Goal: Task Accomplishment & Management: Use online tool/utility

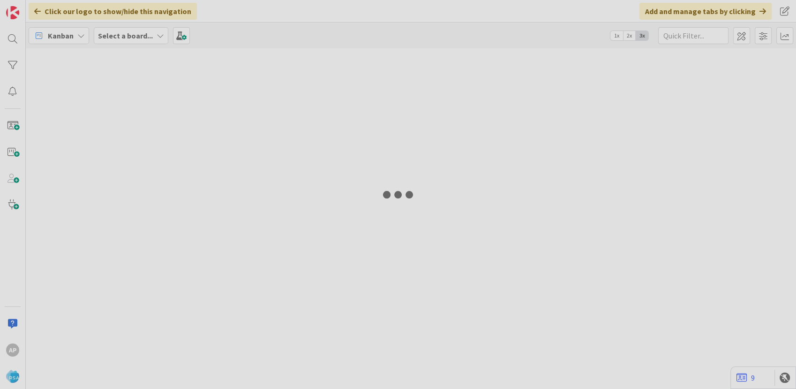
type input "9243"
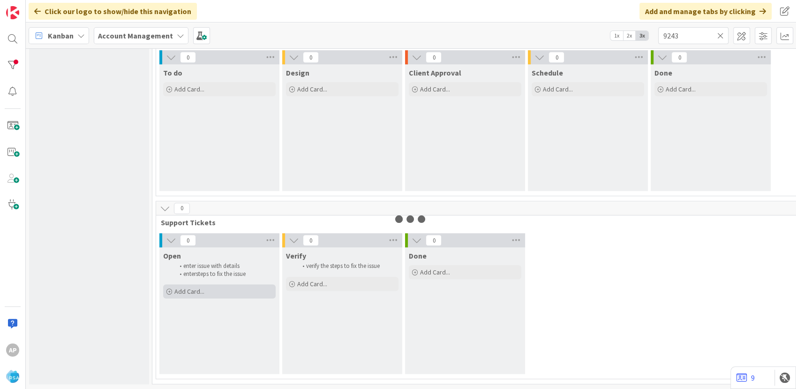
click at [223, 285] on div "Add Card..." at bounding box center [219, 291] width 113 height 14
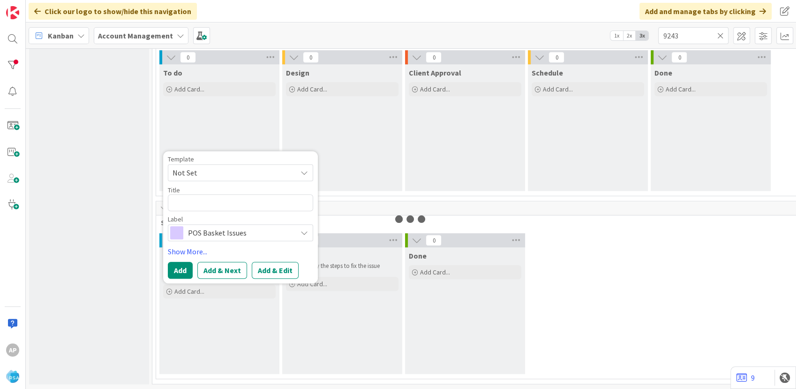
click at [630, 294] on div "0 Open enter issue with details enter steps to fix the issue Add Card... Templa…" at bounding box center [714, 305] width 1113 height 145
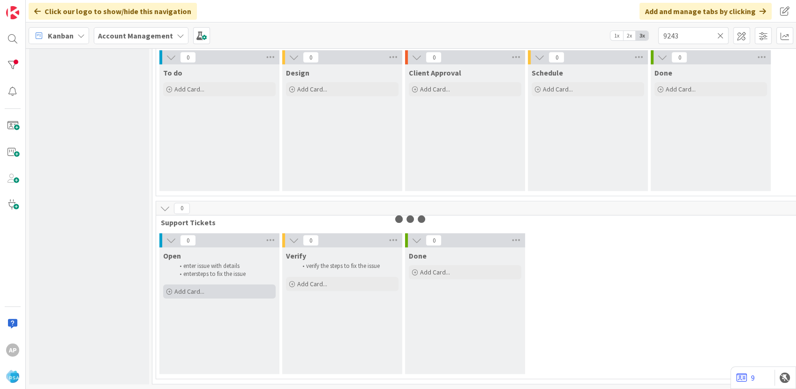
click at [197, 287] on span "Add Card..." at bounding box center [189, 291] width 30 height 8
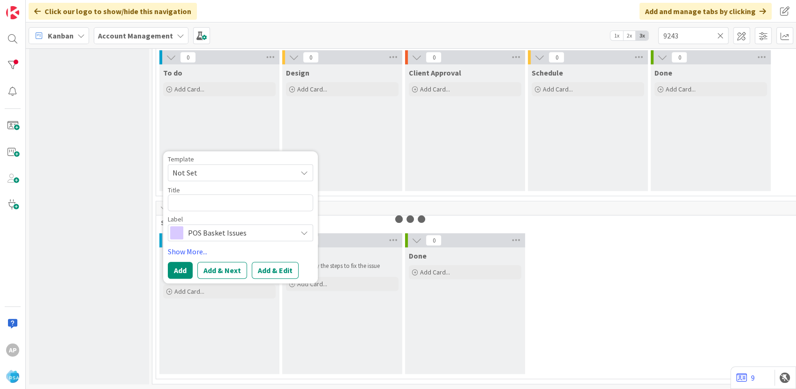
click at [225, 166] on span "Not Set" at bounding box center [231, 172] width 117 height 12
drag, startPoint x: 624, startPoint y: 299, endPoint x: 614, endPoint y: 296, distance: 11.0
click at [624, 299] on div "0 Open enter issue with details enter steps to fix the issue Add Card... Templa…" at bounding box center [714, 305] width 1113 height 145
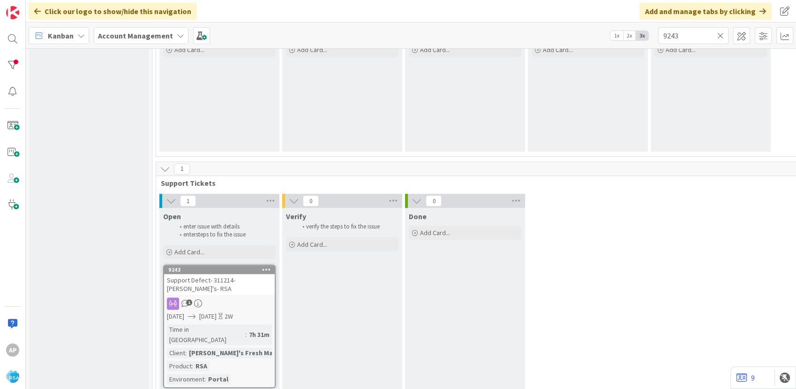
scroll to position [711, 0]
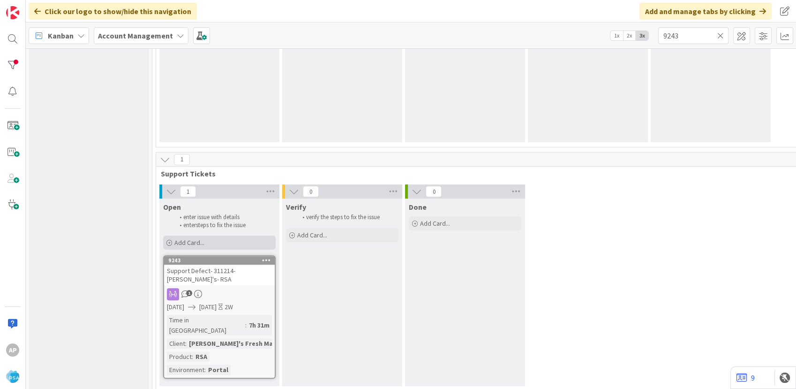
click at [225, 238] on div "Add Card..." at bounding box center [219, 242] width 113 height 14
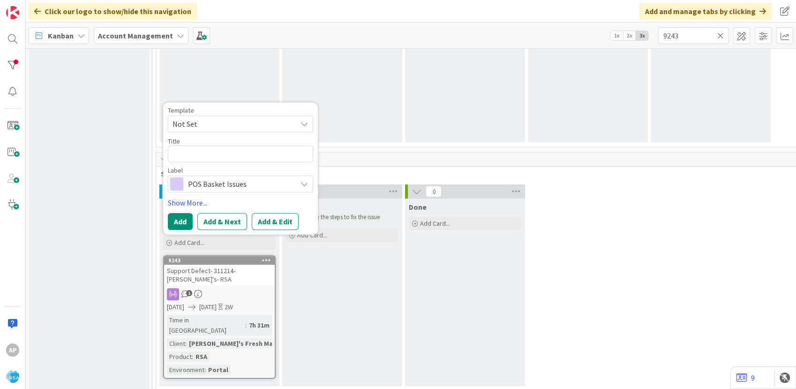
click at [225, 127] on span "Not Set" at bounding box center [231, 124] width 117 height 12
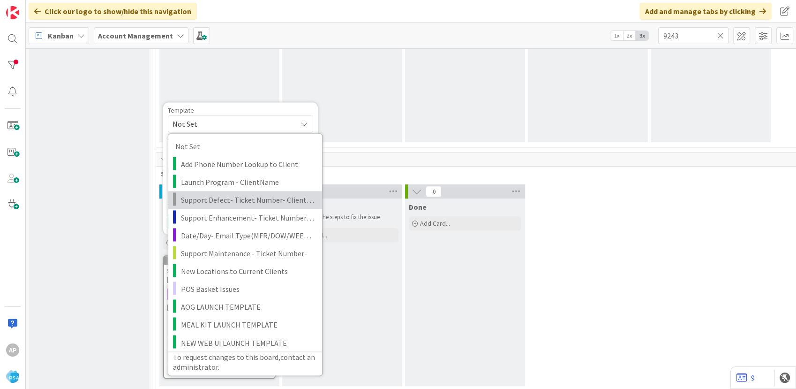
click at [230, 204] on span "Support Defect- Ticket Number- Client Name- Product Name" at bounding box center [248, 200] width 134 height 12
type textarea "x"
type textarea "Support Defect- Ticket Number- Client Name- Product Name"
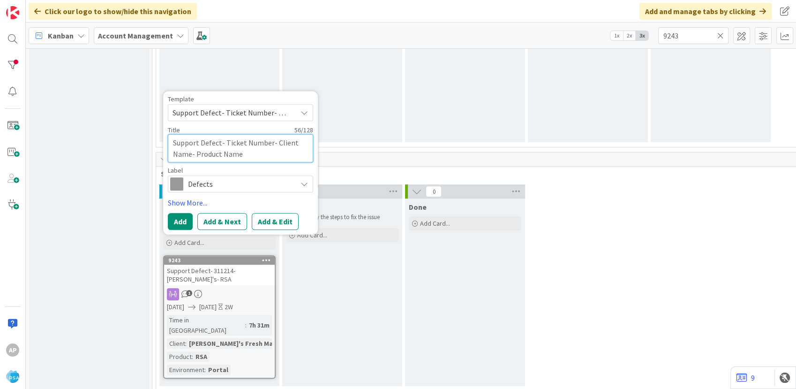
click at [269, 143] on textarea "Support Defect- Ticket Number- Client Name- Product Name" at bounding box center [240, 148] width 145 height 28
type textarea "x"
type textarea "Support Defect- Ticket Numbe- Client Name- Product Name"
type textarea "x"
type textarea "Support Defect- Ticket Numb- Client Name- Product Name"
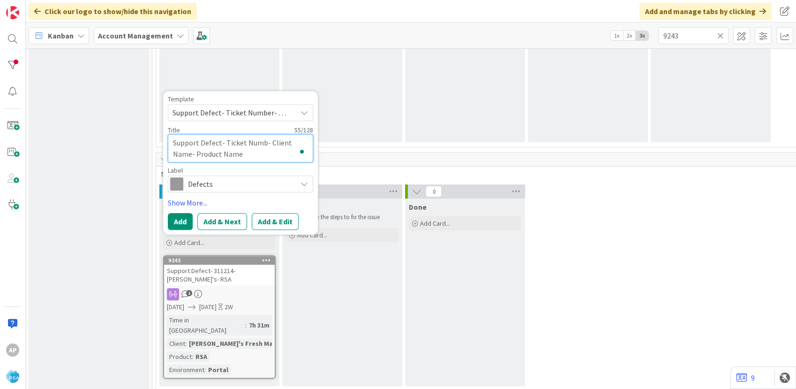
type textarea "x"
type textarea "Support Defect- Ticket Num- Client Name- Product Name"
type textarea "x"
type textarea "Support Defect- Ticket Nu- Client Name- Product Name"
type textarea "x"
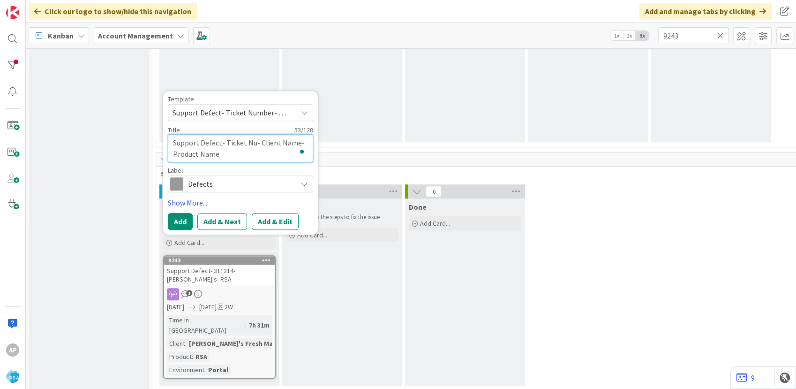
type textarea "Support Defect- Ticket N- Client Name- Product Name"
type textarea "x"
type textarea "Support Defect- Ticket - Client Name- Product Name"
type textarea "x"
type textarea "Support Defect- Ticket- Client Name- Product Name"
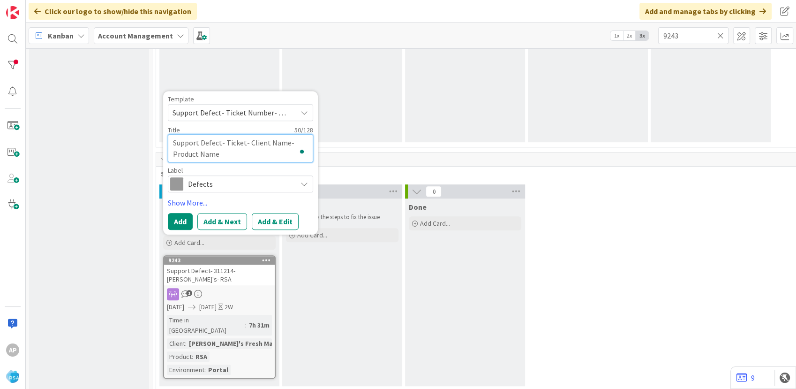
type textarea "x"
type textarea "Support Defect- Ticke- Client Name- Product Name"
type textarea "x"
type textarea "Support Defect- Tick- Client Name- Product Name"
type textarea "x"
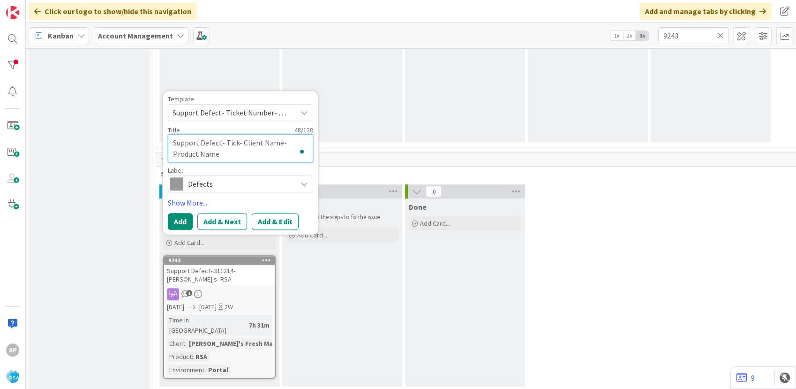
type textarea "Support Defect- Tic- Client Name- Product Name"
type textarea "x"
type textarea "Support Defect- Ti- Client Name- Product Name"
type textarea "x"
type textarea "Support Defect- - Client Name- Product Name"
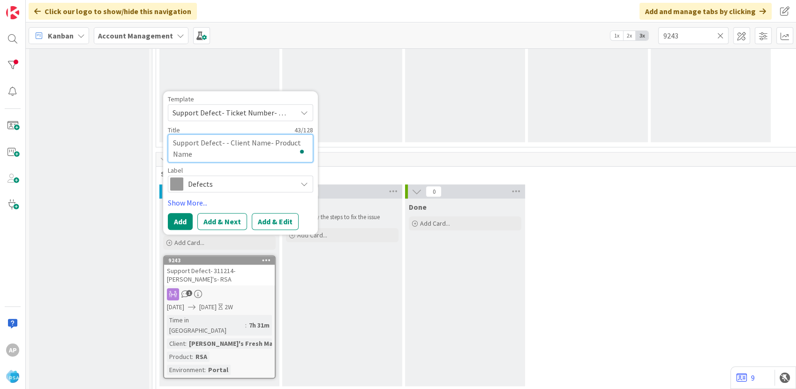
type textarea "x"
type textarea "Support Defect- 31- Client Name- Product Name"
type textarea "x"
type textarea "Support Defect- 311- Client Name- Product Name"
type textarea "x"
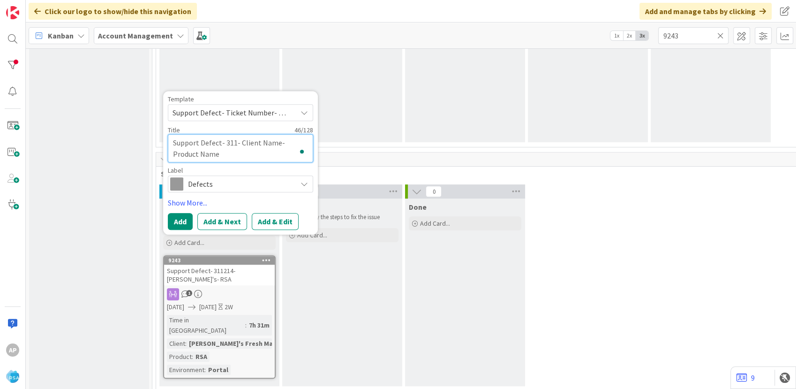
type textarea "Support Defect- 3114- Client Name- Product Name"
type textarea "x"
type textarea "Support Defect- 31149- Client Name- Product Name"
type textarea "x"
type textarea "Support Defect- 311492- Client Name- Product Name"
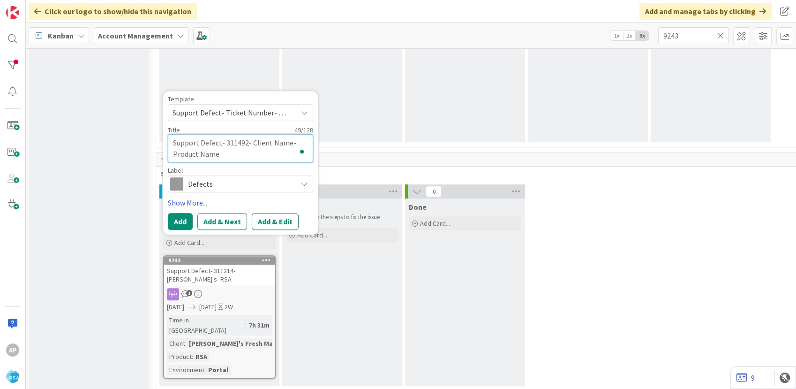
click at [290, 144] on textarea "Support Defect- 311492- Client Name- Product Name" at bounding box center [240, 148] width 145 height 28
type textarea "x"
type textarea "Support Defect- 311492- Client Nam- Product Name"
type textarea "x"
type textarea "Support Defect- 311492- Client Na- Product Name"
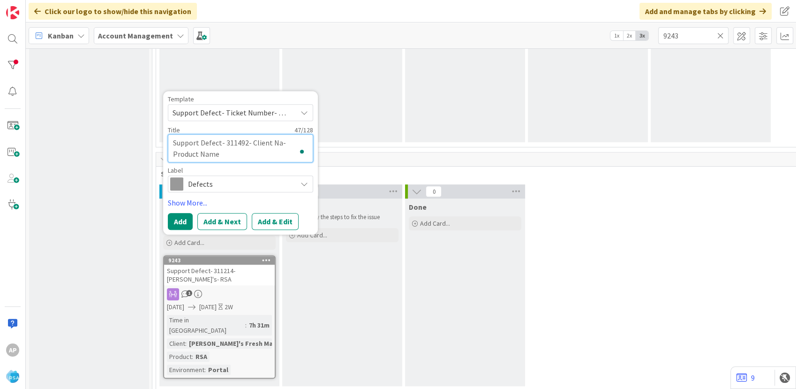
type textarea "x"
type textarea "Support Defect- 311492- Client N- Product Name"
type textarea "x"
type textarea "Support Defect- 311492- Client - Product Name"
type textarea "x"
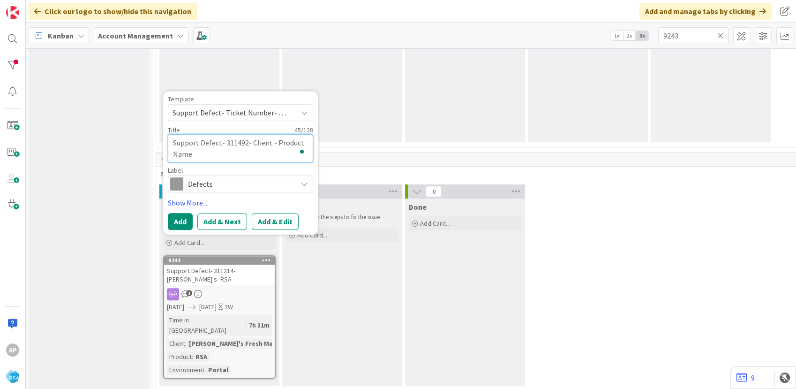
type textarea "Support Defect- 311492- Client- Product Name"
type textarea "x"
type textarea "Support Defect- 311492- Clien- Product Name"
type textarea "x"
type textarea "Support Defect- 311492- Clie- Product Name"
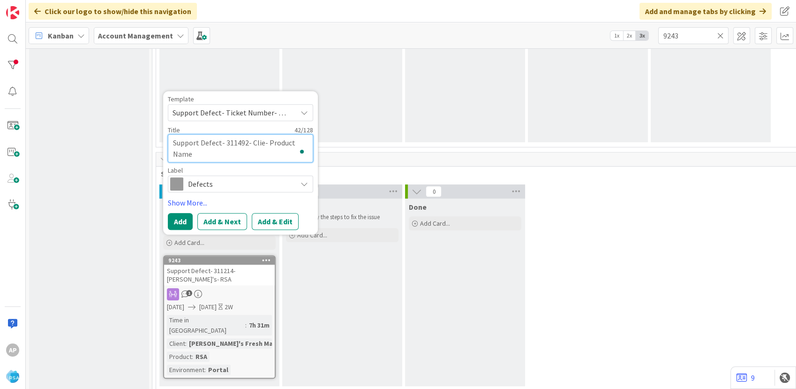
type textarea "x"
type textarea "Support Defect- 311492- Cli- Product Name"
type textarea "x"
type textarea "Support Defect- 311492- Cl- Product Name"
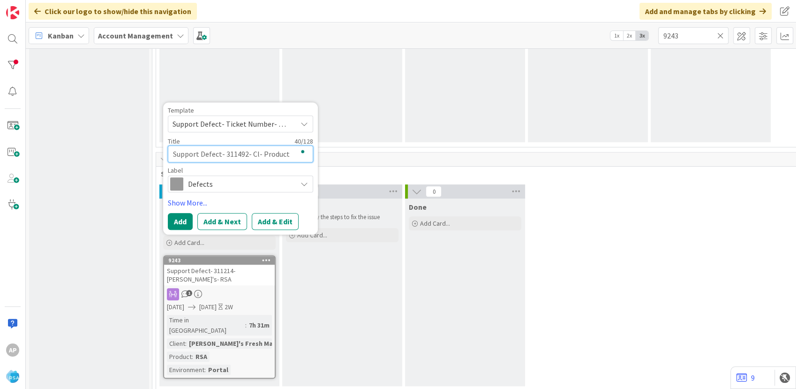
type textarea "x"
type textarea "Support Defect- 311492- C- Product Name"
type textarea "x"
type textarea "Support Defect- 311492- - Product Name"
type textarea "x"
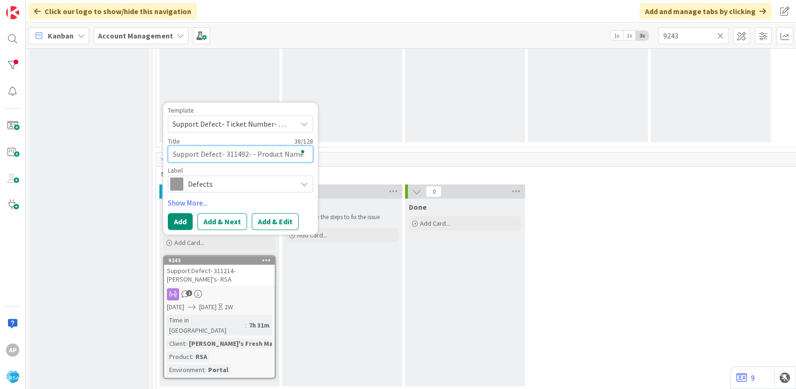
type textarea "Support Defect- 311492- C- Product Name"
type textarea "x"
type textarea "Support Defect- 311492- Ca- Product Name"
type textarea "x"
type textarea "Support Defect- 311492- Car- Product Name"
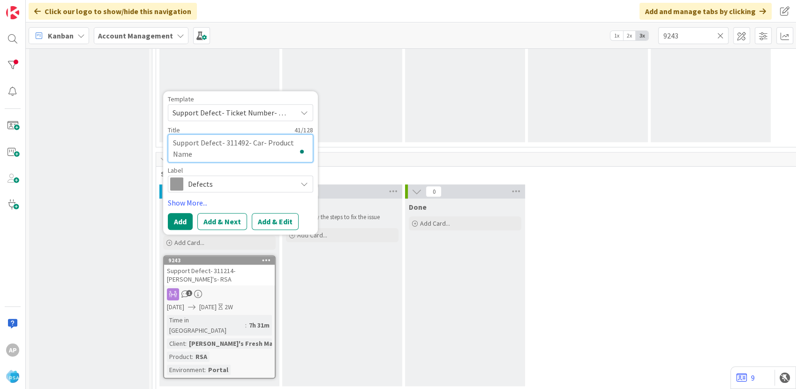
type textarea "x"
type textarea "Support Defect- 311492- Card- Product Name"
type textarea "x"
type textarea "Support Defect- 311492- [PERSON_NAME]- Product Name"
type textarea "x"
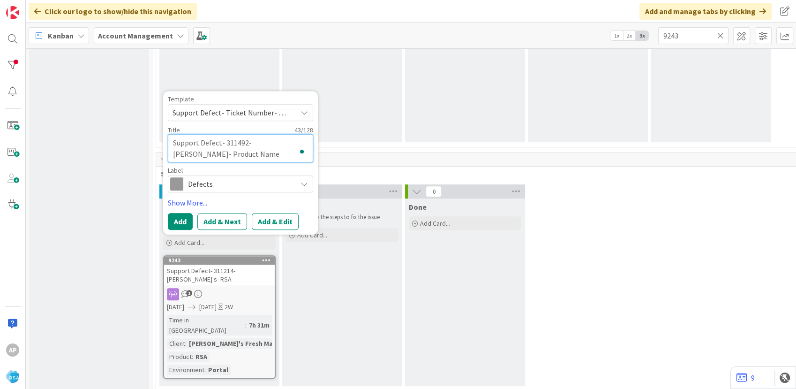
type textarea "Support Defect- 311492- [PERSON_NAME]- Product Name"
type textarea "x"
type textarea "Support Defect- 311492- [MEDICAL_DATA]- Product Name"
type textarea "x"
type textarea "Support Defect- 311492- Cardenea- Product Name"
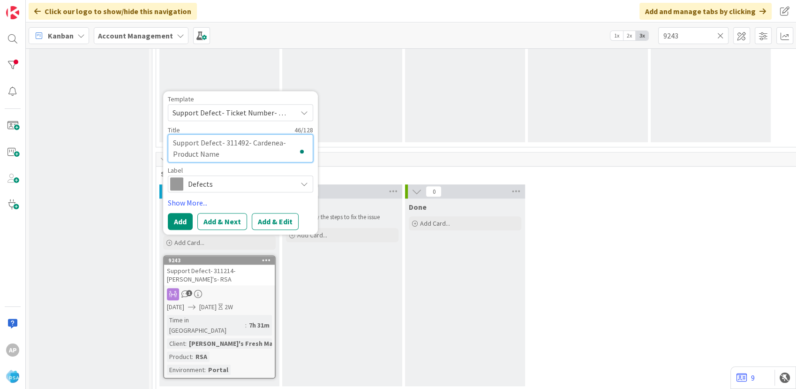
type textarea "x"
type textarea "Support Defect- 311492- Cardeneas- Product Name"
type textarea "x"
type textarea "Support Defect- 311492- Cardeneas - Product Name"
click at [258, 154] on textarea "Support Defect- 311492- Cardeneas - Product Name" at bounding box center [240, 148] width 145 height 28
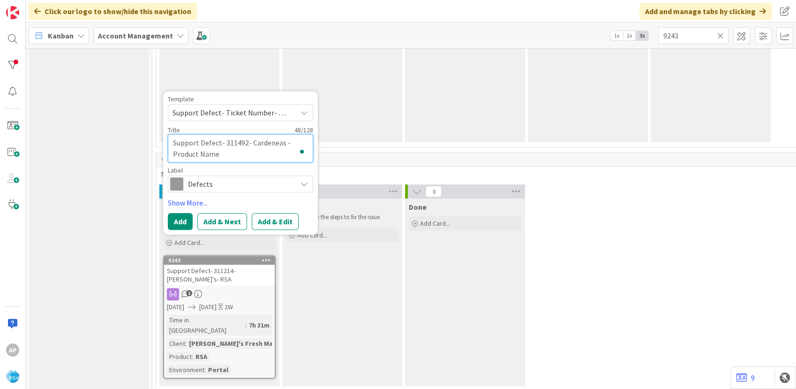
type textarea "x"
type textarea "Support Defect- 311492- Cardeneas - Product Nam"
type textarea "x"
type textarea "Support Defect- 311492- Cardeneas - Product Na"
type textarea "x"
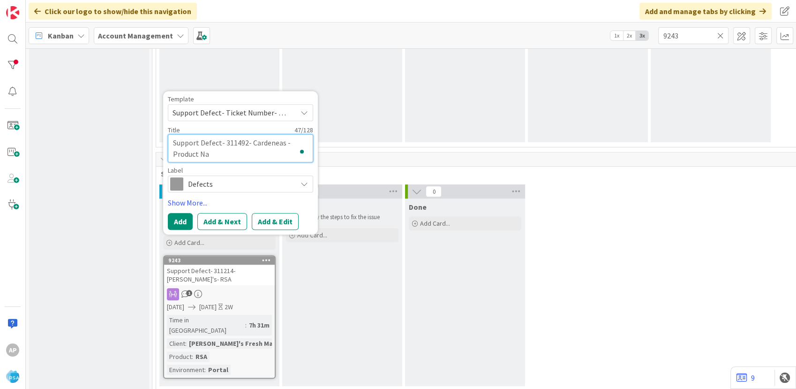
type textarea "Support Defect- 311492- Cardeneas - Product N"
type textarea "x"
type textarea "Support Defect- 311492- Cardeneas - Product"
type textarea "x"
type textarea "Support Defect- 311492- Cardeneas - Product"
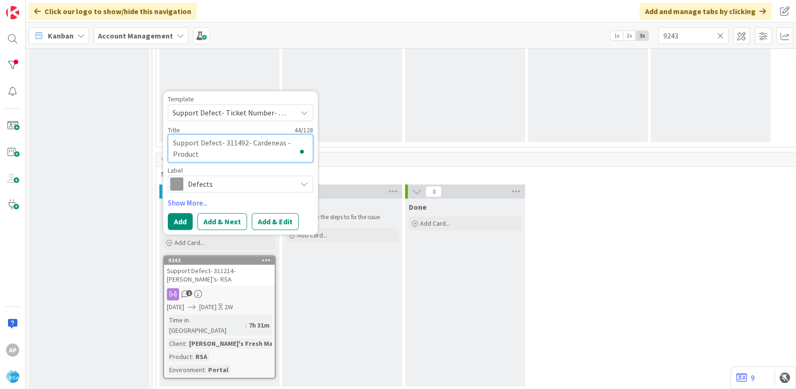
type textarea "x"
type textarea "Support Defect- 311492- Cardeneas - Produc"
type textarea "x"
type textarea "Support Defect- 311492- Cardeneas - Produ"
type textarea "x"
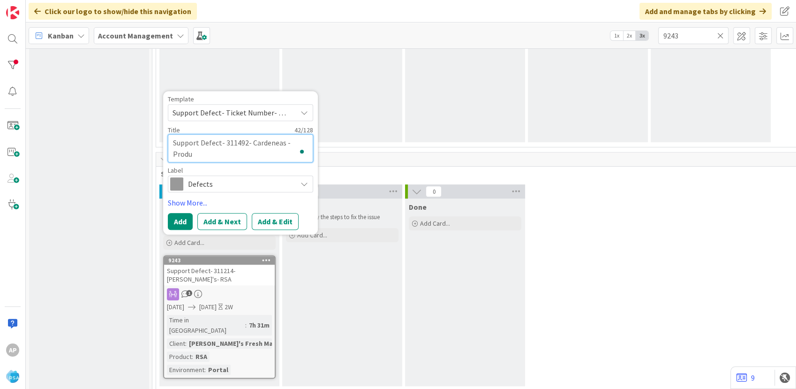
type textarea "Support Defect- 311492- Cardeneas - Prod"
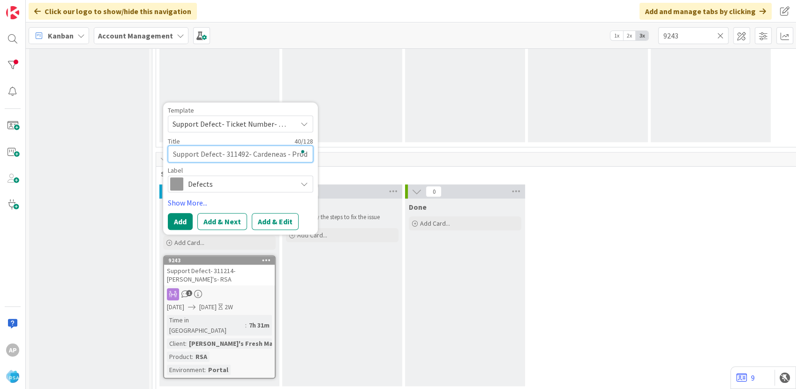
type textarea "x"
type textarea "Support Defect- 311492- Cardeneas - Pro"
type textarea "x"
type textarea "Support Defect- 311492- Cardeneas - Pr"
type textarea "x"
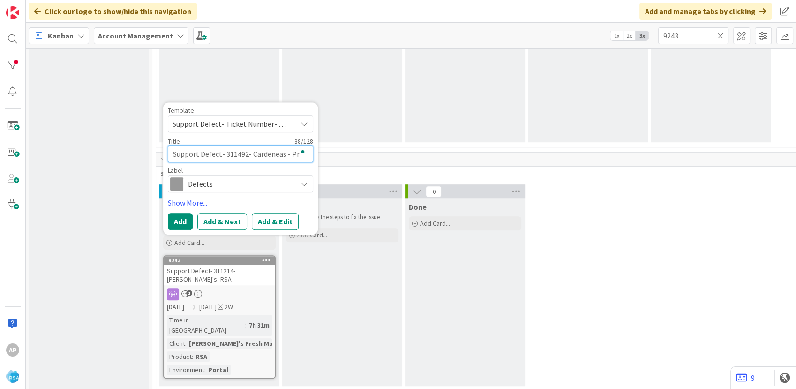
type textarea "Support Defect- 311492- Cardeneas - P"
type textarea "x"
type textarea "Support Defect- 311492- Cardeneas -"
type textarea "x"
type textarea "Support Defect- 311492- Cardeneas -"
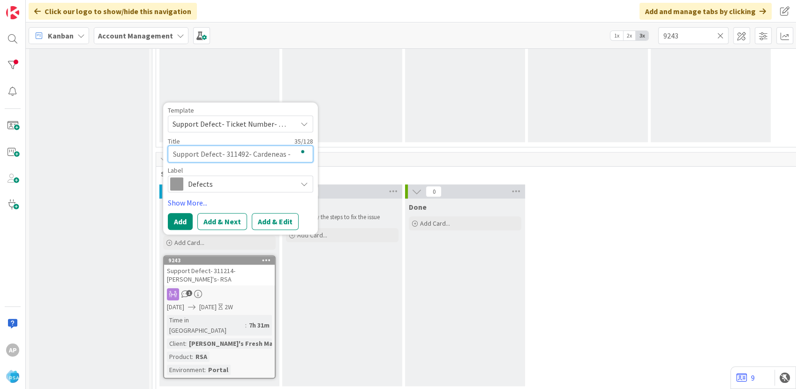
type textarea "x"
type textarea "Support Defect- 311492- Cardeneas -R"
type textarea "x"
type textarea "Support Defect- 311492- Cardeneas -RS"
type textarea "x"
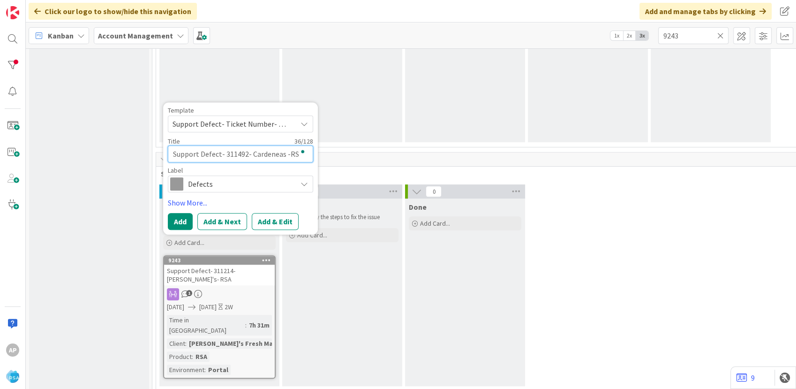
type textarea "Support Defect- 311492- Cardeneas -RSA"
type textarea "x"
type textarea "Support Defect- 311492- Cardeneas -RSA"
type textarea "x"
type textarea "Support Defect- 311492- Cardeneas -RSA"
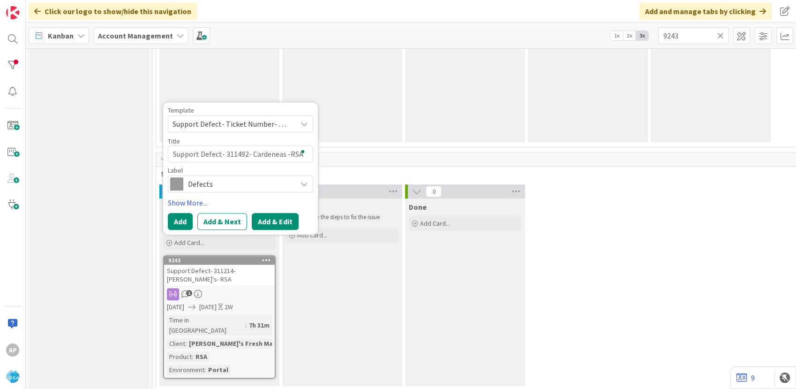
click at [293, 219] on button "Add & Edit" at bounding box center [275, 221] width 47 height 17
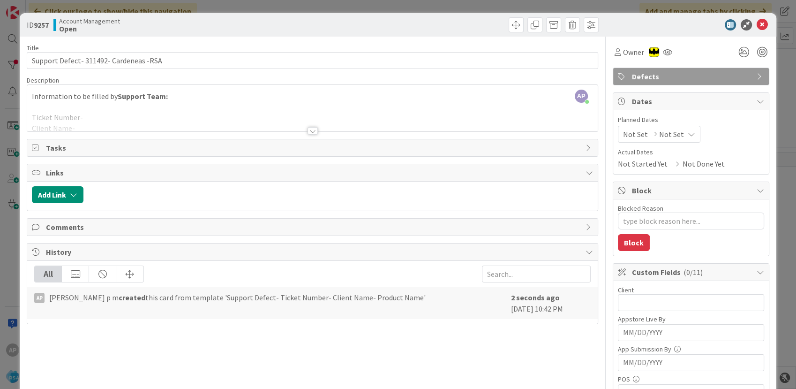
click at [84, 117] on div at bounding box center [312, 119] width 570 height 24
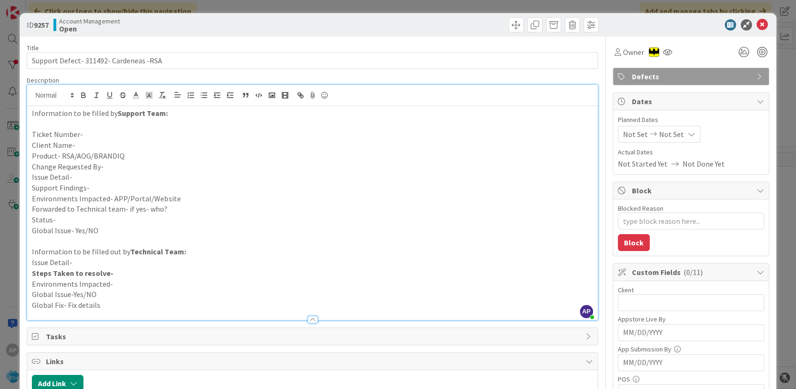
click at [89, 182] on p "Support Findings-" at bounding box center [312, 187] width 561 height 11
click at [82, 175] on p "Issue Detail-" at bounding box center [312, 177] width 561 height 11
paste div "To enrich screen reader interactions, please activate Accessibility in Grammarl…"
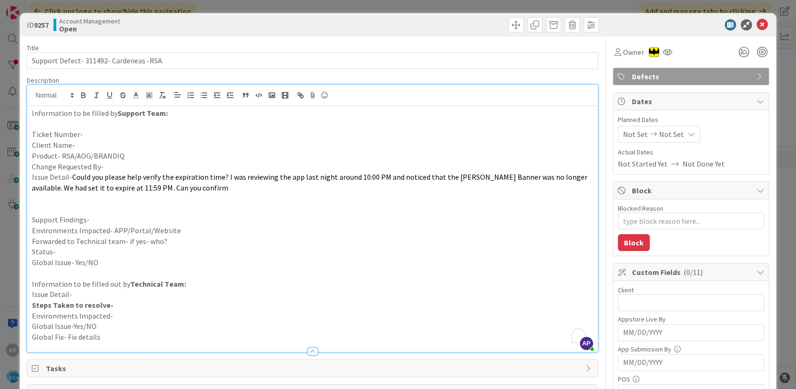
click at [95, 131] on p "Ticket Number-" at bounding box center [312, 134] width 561 height 11
type textarea "x"
click at [101, 144] on p "Client Name-" at bounding box center [312, 145] width 561 height 11
click at [131, 152] on p "Product- RSA/AOG/BRANDIQ" at bounding box center [312, 155] width 561 height 11
click at [99, 221] on p "Support Findings-" at bounding box center [312, 219] width 561 height 11
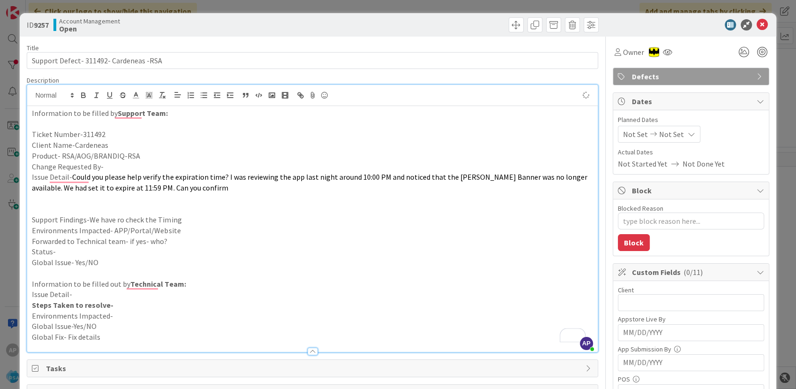
click at [188, 226] on p "Environments Impacted- APP/Portal/Website" at bounding box center [312, 230] width 561 height 11
click at [186, 242] on p "Forwarded to Technical team- if yes- who?" at bounding box center [312, 241] width 561 height 11
click at [75, 249] on p "Status-" at bounding box center [312, 251] width 561 height 11
click at [145, 252] on p "Status-We have forwarded to Anil 7 [PERSON_NAME]" at bounding box center [312, 251] width 561 height 11
click at [141, 250] on p "Status-We have forwarded to Anil 7 [PERSON_NAME]" at bounding box center [312, 251] width 561 height 11
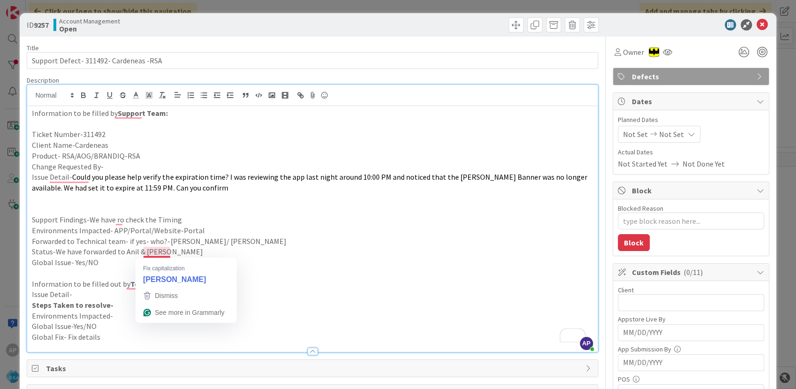
click at [166, 255] on p "Status-We have forwarded to Anil & [PERSON_NAME]" at bounding box center [312, 251] width 561 height 11
click at [158, 254] on p "Status-We have forwarded to Anil & [PERSON_NAME]" at bounding box center [312, 251] width 561 height 11
click at [625, 136] on span "Not Set" at bounding box center [635, 133] width 25 height 11
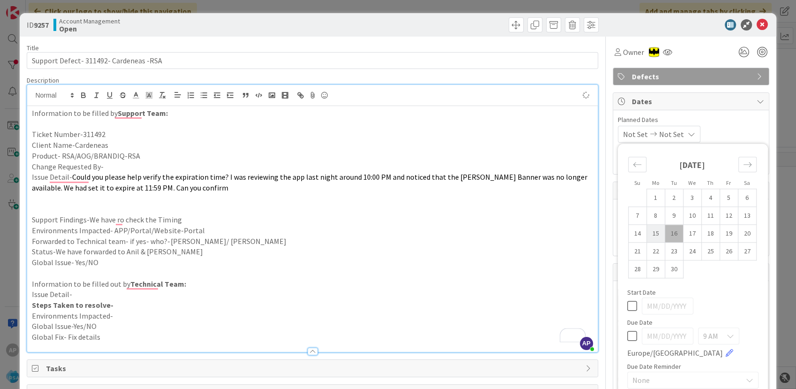
type textarea "x"
click at [646, 233] on td "15" at bounding box center [655, 234] width 18 height 18
type input "[DATE]"
type textarea "x"
click at [720, 252] on td "26" at bounding box center [729, 251] width 18 height 18
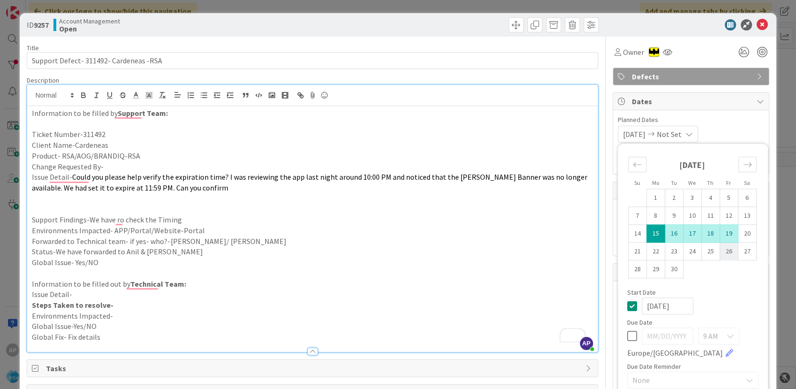
type input "[DATE]"
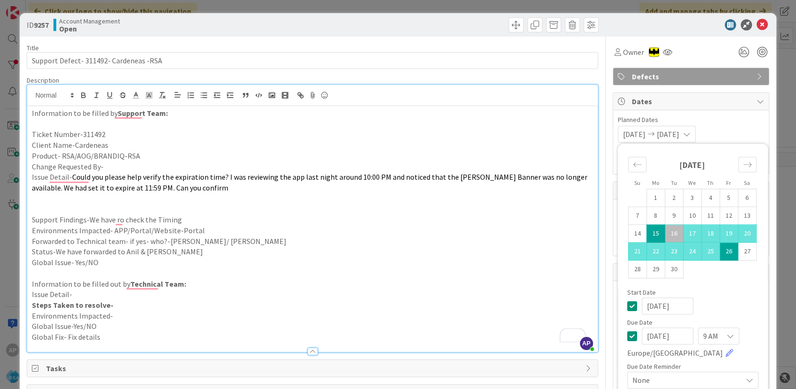
click at [733, 319] on div "Due Date" at bounding box center [692, 322] width 131 height 7
type textarea "x"
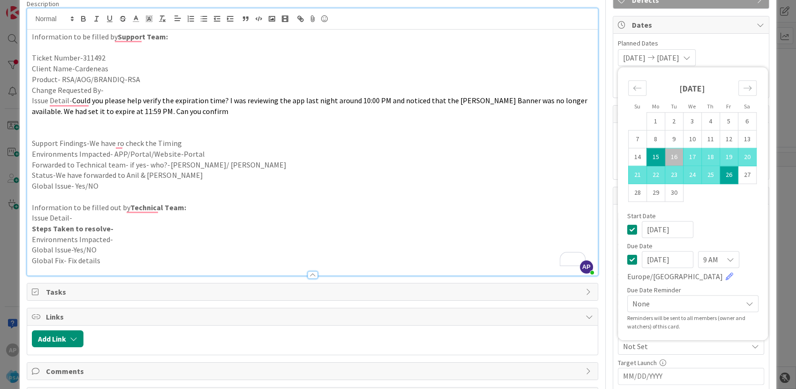
scroll to position [156, 0]
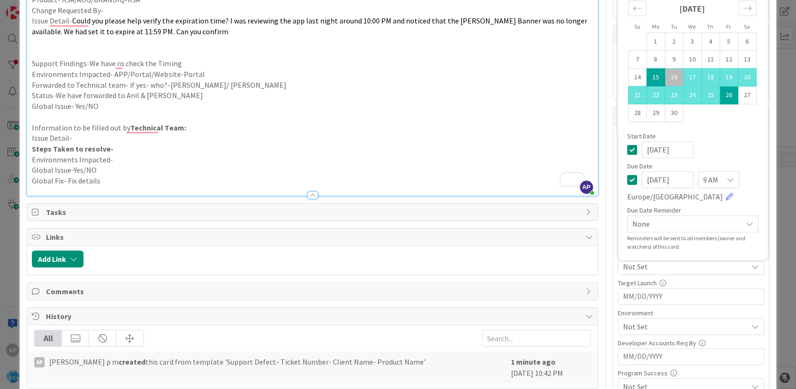
click at [650, 305] on div "Client 0 / 32 Appstore Live By Navigate forward to interact with the calendar a…" at bounding box center [691, 291] width 146 height 325
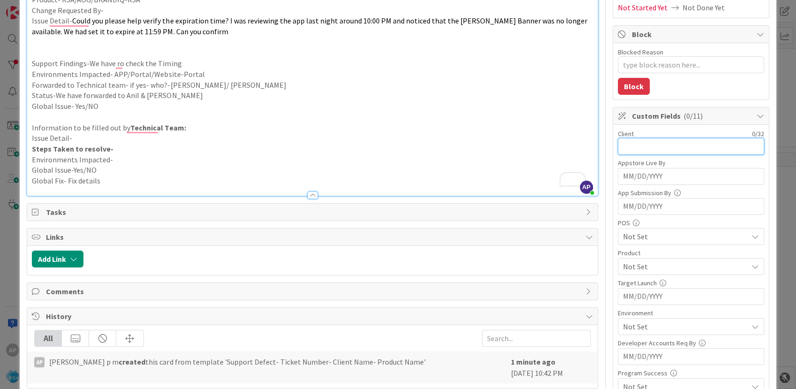
click at [638, 138] on input "text" at bounding box center [691, 146] width 146 height 17
type input "Cardeneas market"
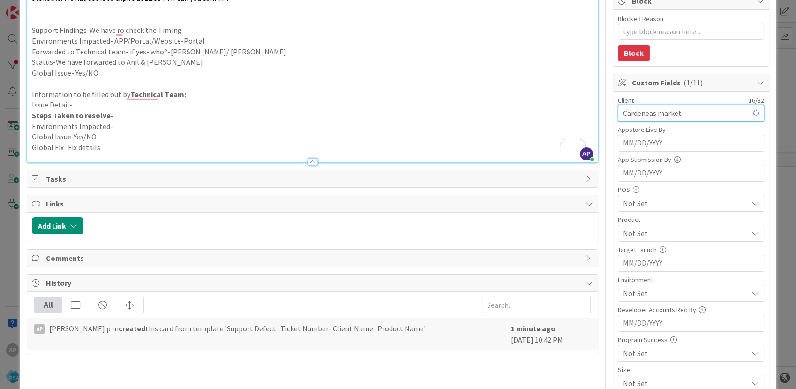
type textarea "x"
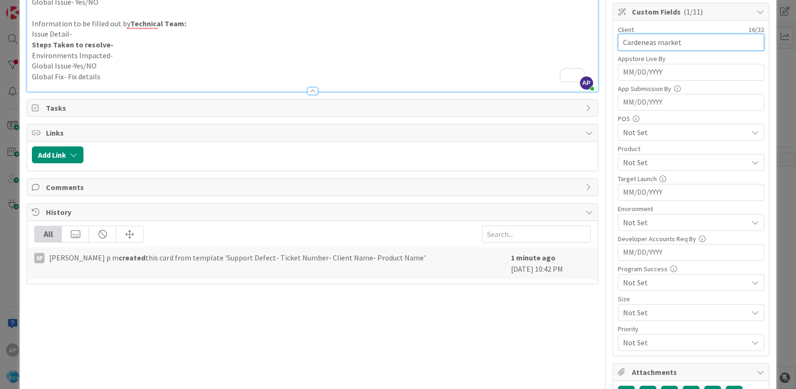
type input "Cardeneas market"
click at [640, 163] on span "Not Set" at bounding box center [685, 162] width 125 height 11
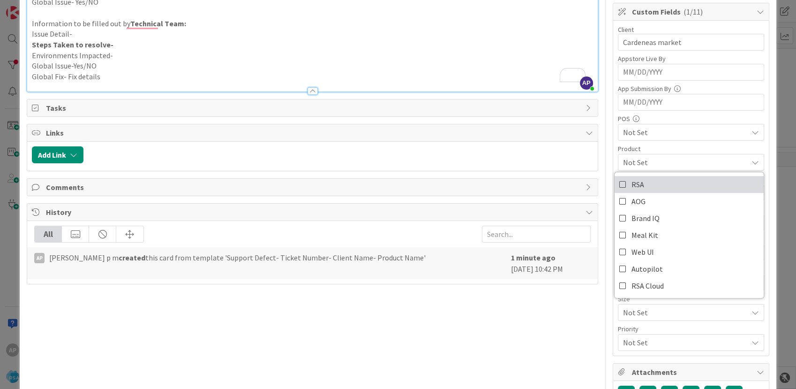
click at [634, 182] on span "RSA" at bounding box center [637, 184] width 13 height 14
click at [528, 82] on div at bounding box center [312, 87] width 570 height 10
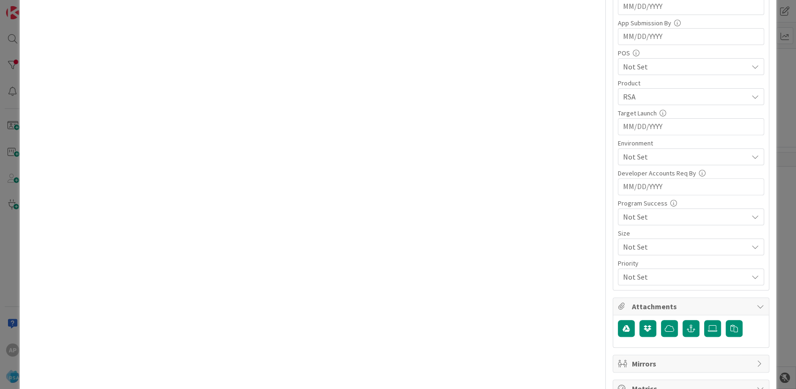
scroll to position [364, 0]
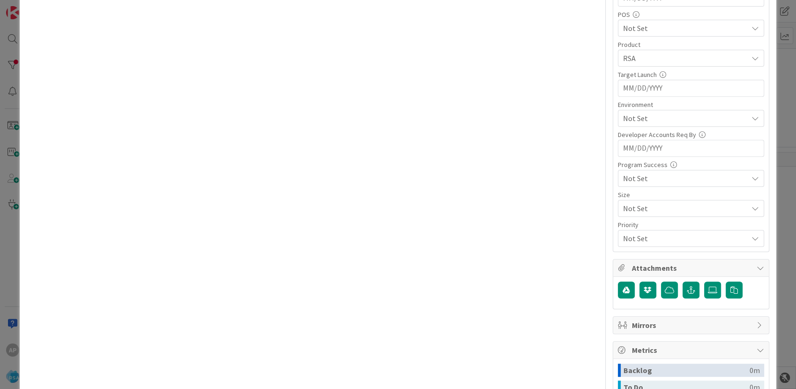
click at [645, 110] on div "Not Set" at bounding box center [691, 118] width 146 height 17
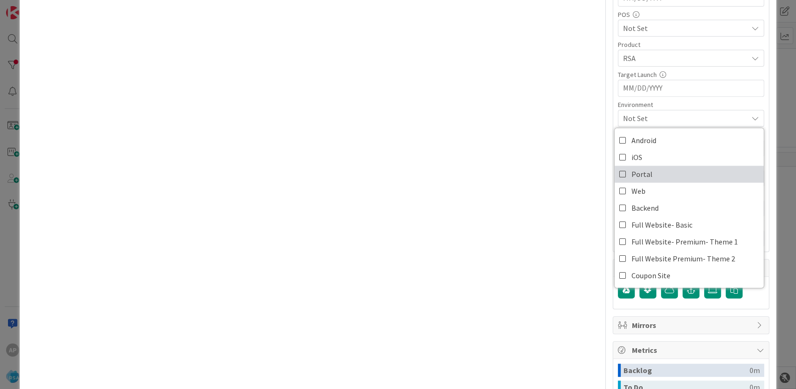
click at [649, 167] on link "Portal" at bounding box center [689, 173] width 149 height 17
click at [500, 165] on div "Title 38 / 128 Support Defect- 311492- Cardeneas -RSA Description AP [PERSON_NA…" at bounding box center [312, 95] width 571 height 846
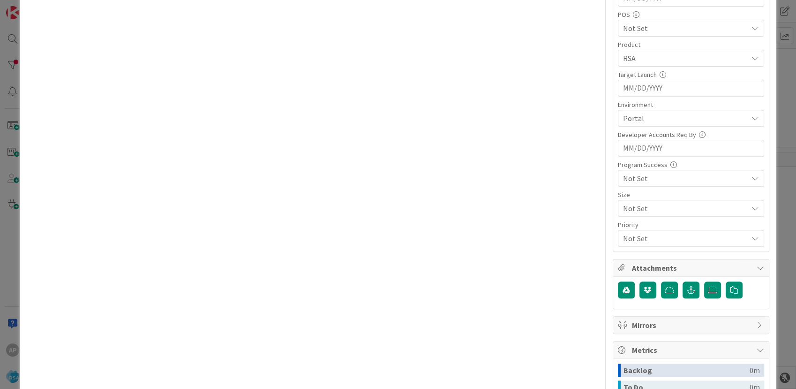
type textarea "x"
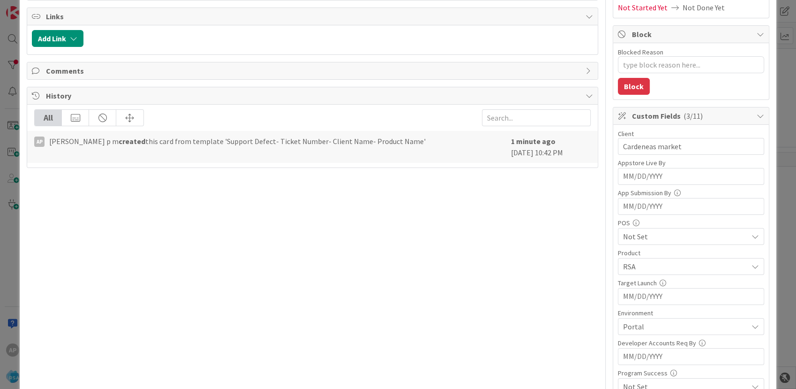
scroll to position [0, 0]
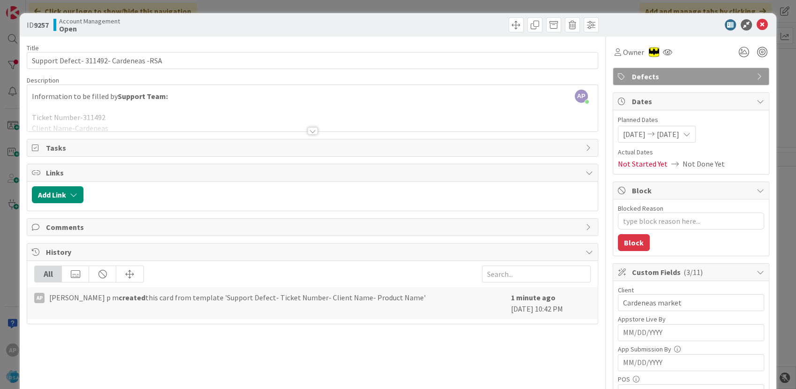
click at [293, 104] on p "To enrich screen reader interactions, please activate Accessibility in Grammarl…" at bounding box center [312, 107] width 561 height 11
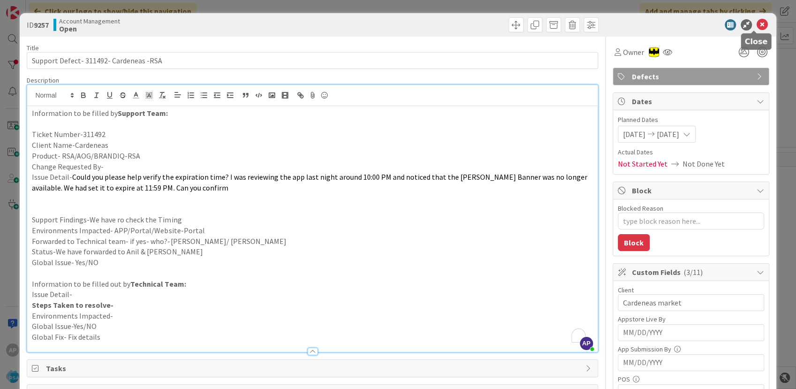
click at [757, 22] on icon at bounding box center [762, 24] width 11 height 11
